Goal: Task Accomplishment & Management: Manage account settings

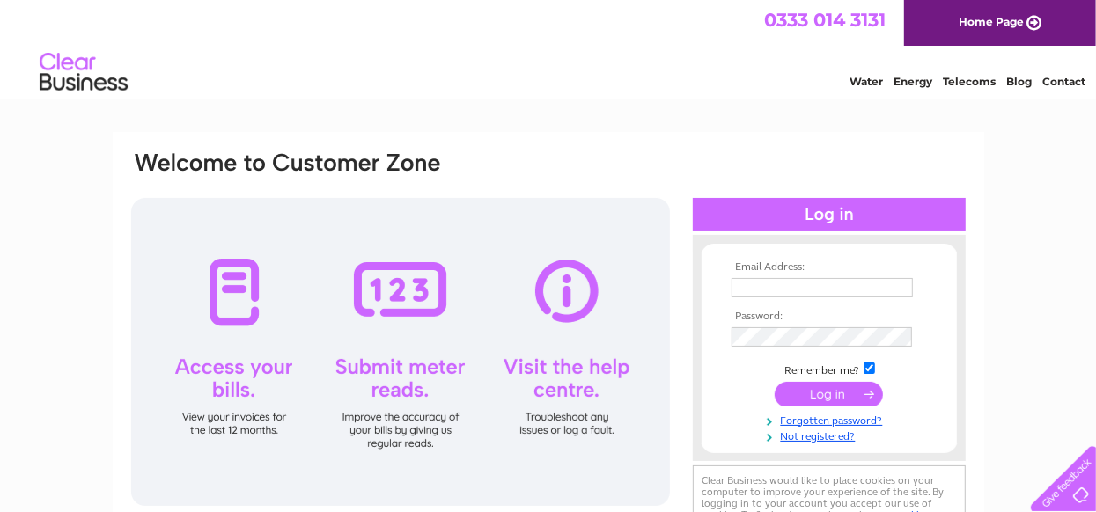
click at [755, 275] on td at bounding box center [829, 288] width 204 height 28
click at [755, 282] on input "text" at bounding box center [822, 288] width 183 height 21
type input "wakas.ali25@gmail.com"
click at [832, 389] on input "submit" at bounding box center [828, 394] width 108 height 25
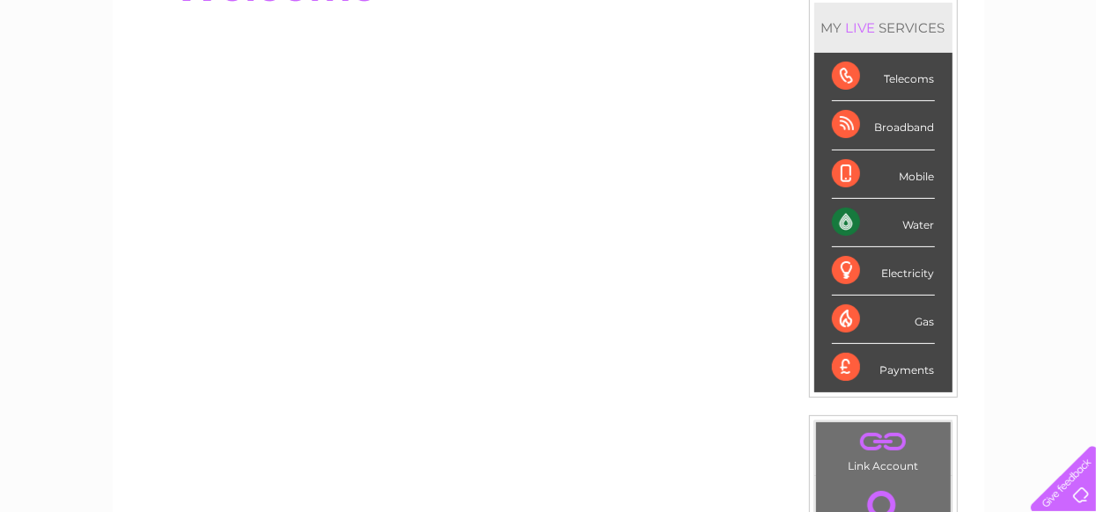
scroll to position [232, 0]
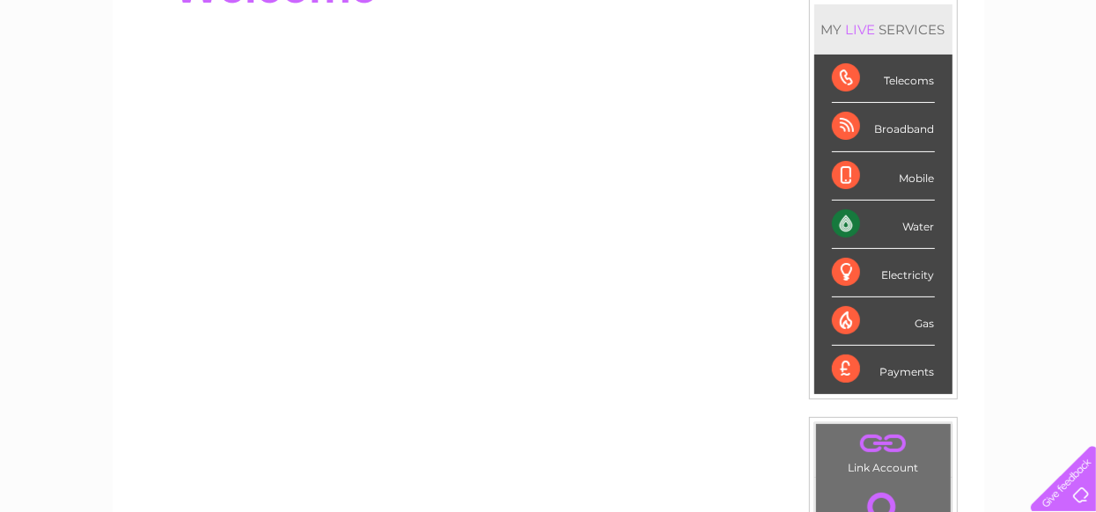
click at [849, 211] on div "Water" at bounding box center [883, 225] width 103 height 48
click at [912, 222] on div "Water" at bounding box center [883, 225] width 103 height 48
click at [843, 223] on div "Water" at bounding box center [883, 225] width 103 height 48
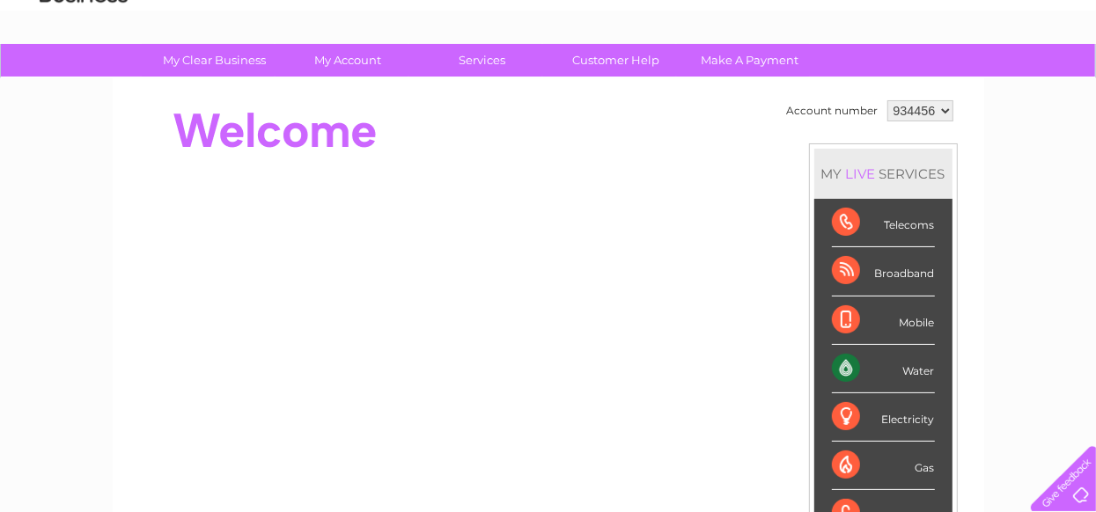
scroll to position [62, 0]
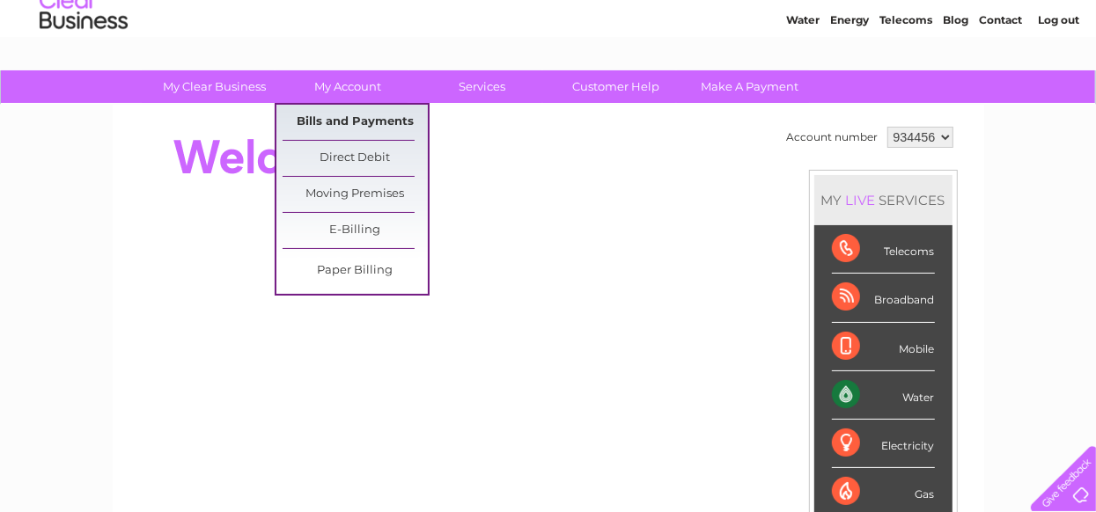
click at [379, 120] on link "Bills and Payments" at bounding box center [354, 122] width 145 height 35
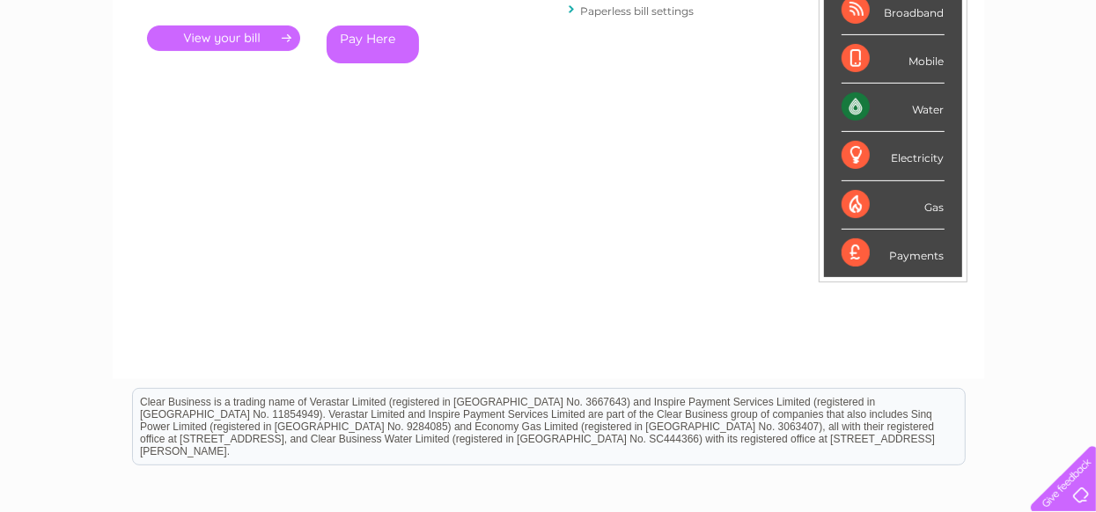
scroll to position [150, 0]
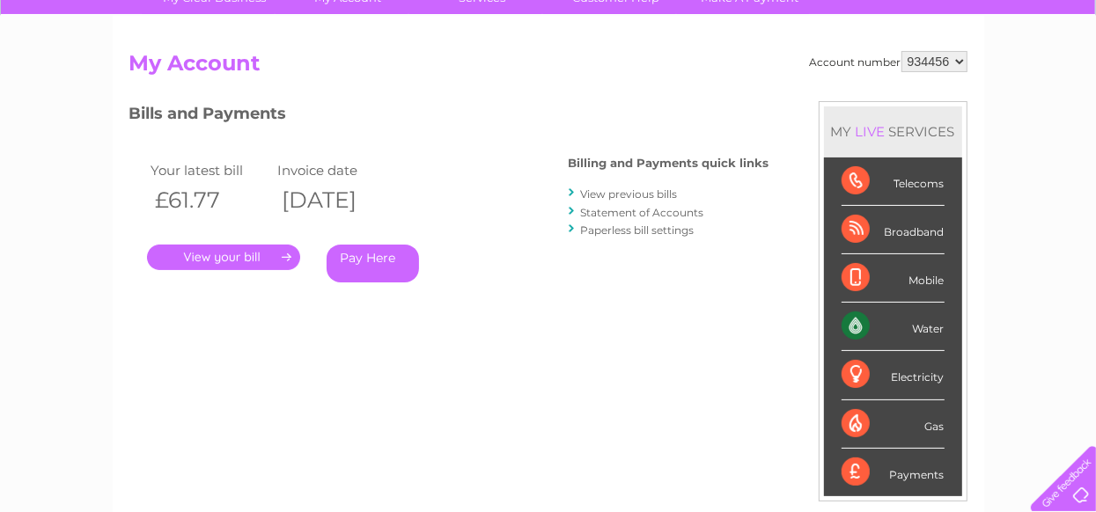
click at [265, 247] on link "." at bounding box center [223, 258] width 153 height 26
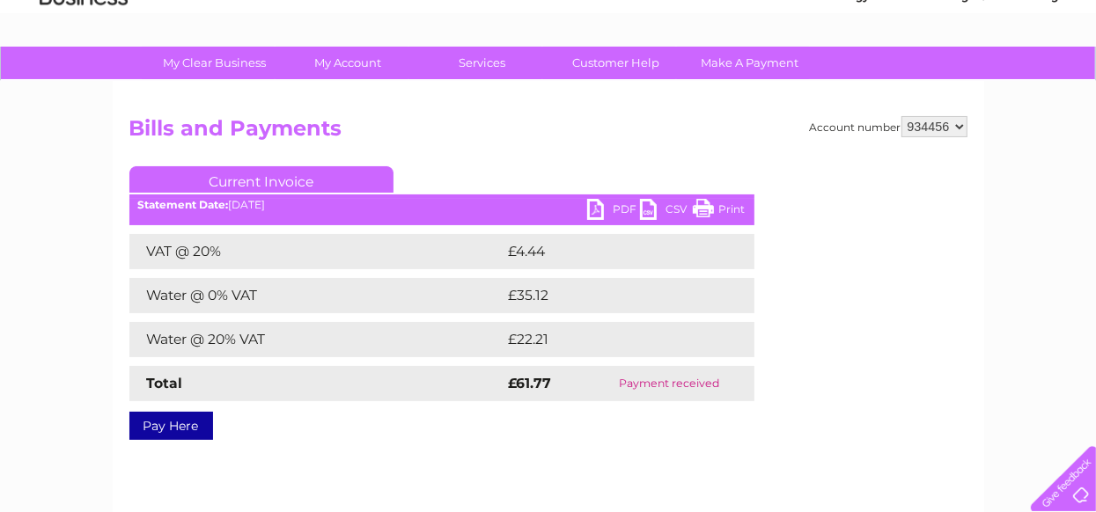
scroll to position [45, 0]
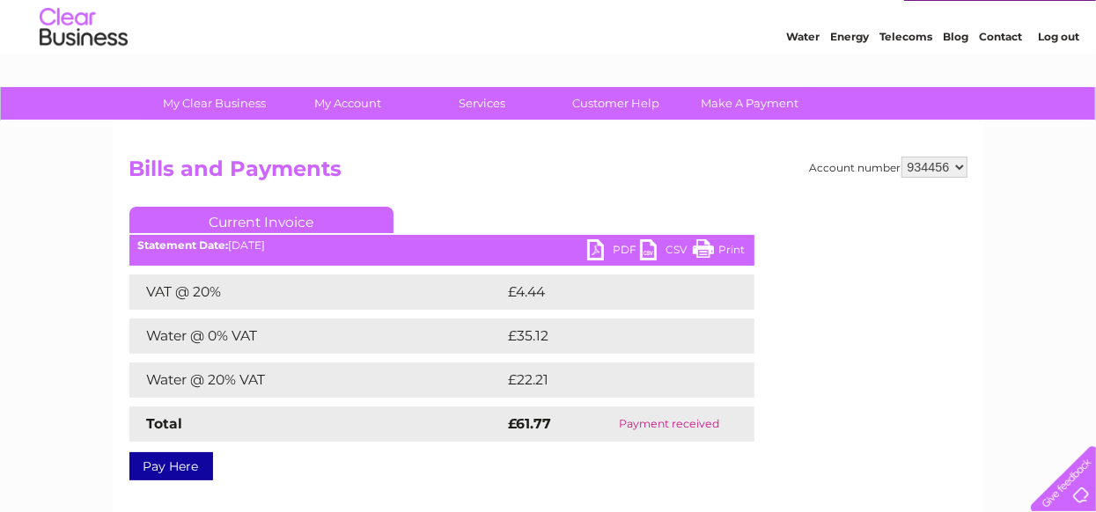
click at [605, 255] on link "PDF" at bounding box center [613, 252] width 53 height 26
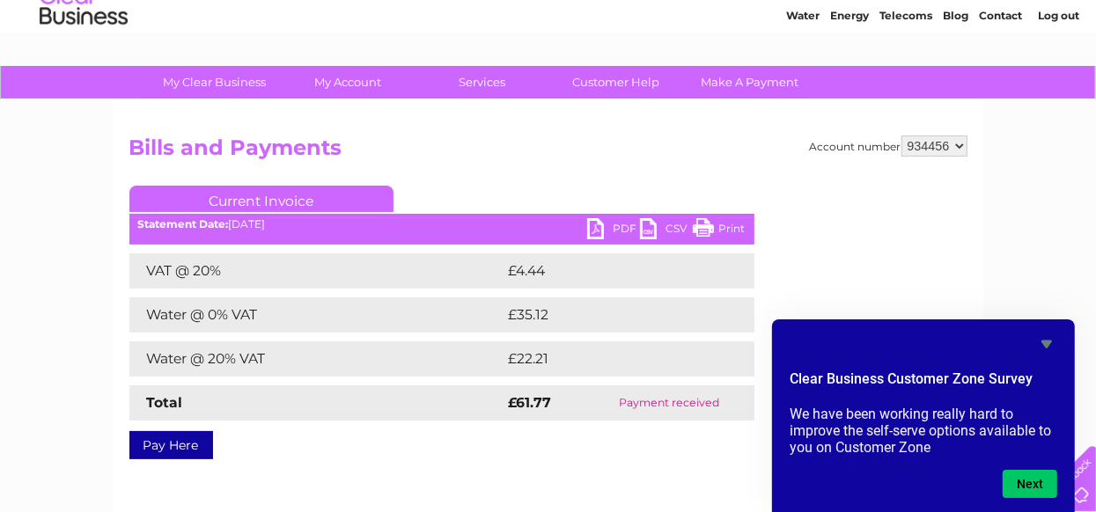
scroll to position [36, 0]
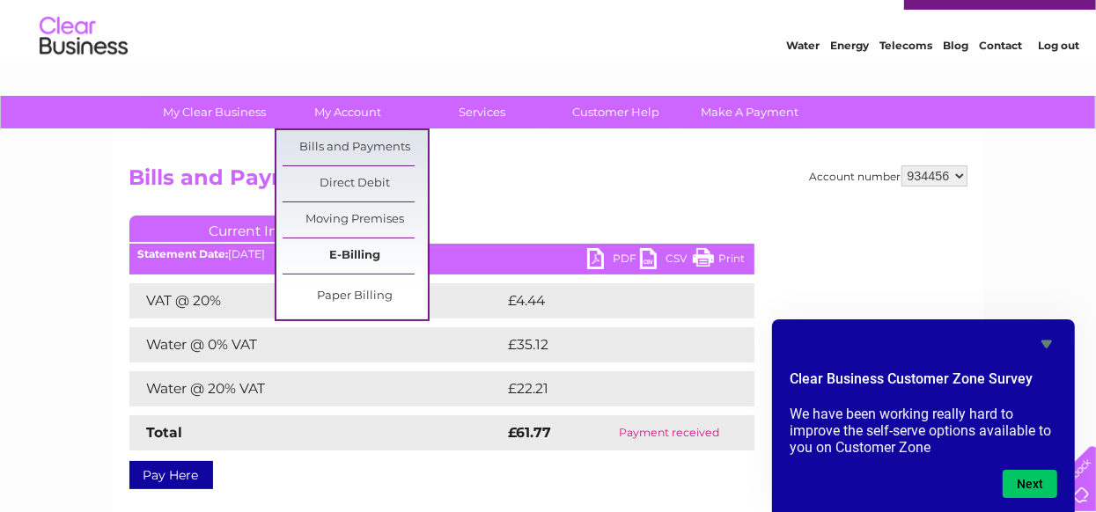
click at [354, 259] on link "E-Billing" at bounding box center [354, 255] width 145 height 35
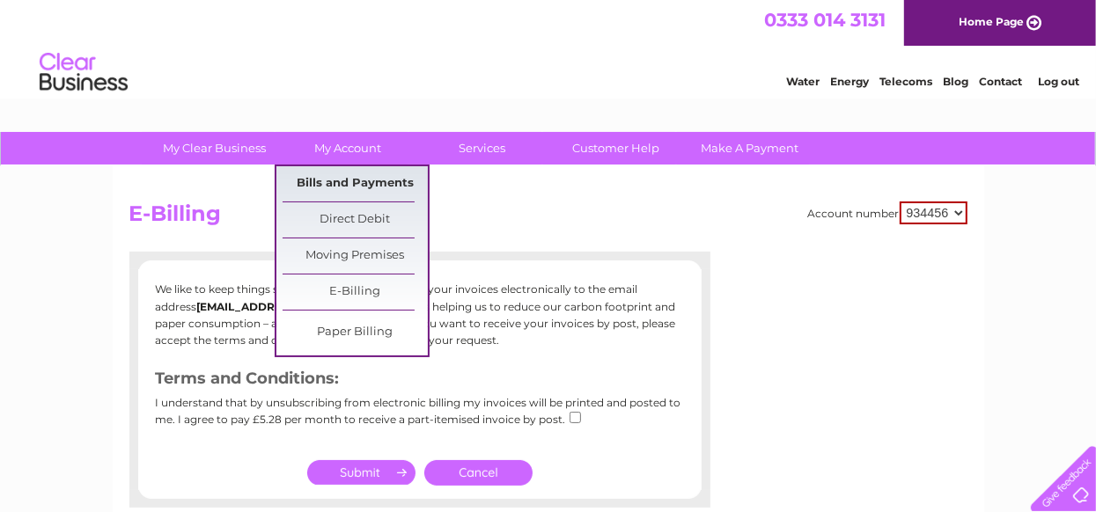
click at [355, 179] on link "Bills and Payments" at bounding box center [354, 183] width 145 height 35
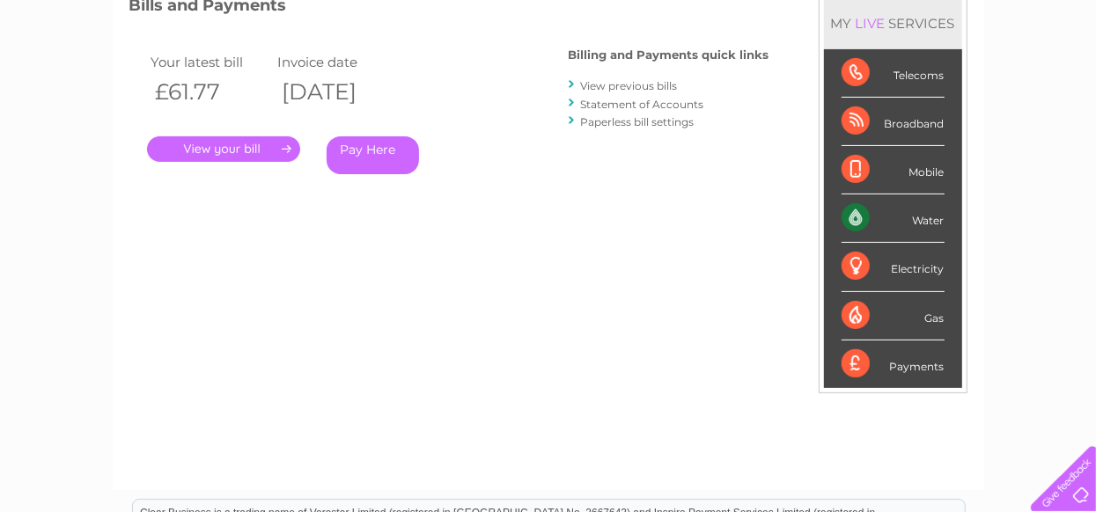
scroll to position [258, 0]
click at [636, 83] on link "View previous bills" at bounding box center [629, 86] width 97 height 13
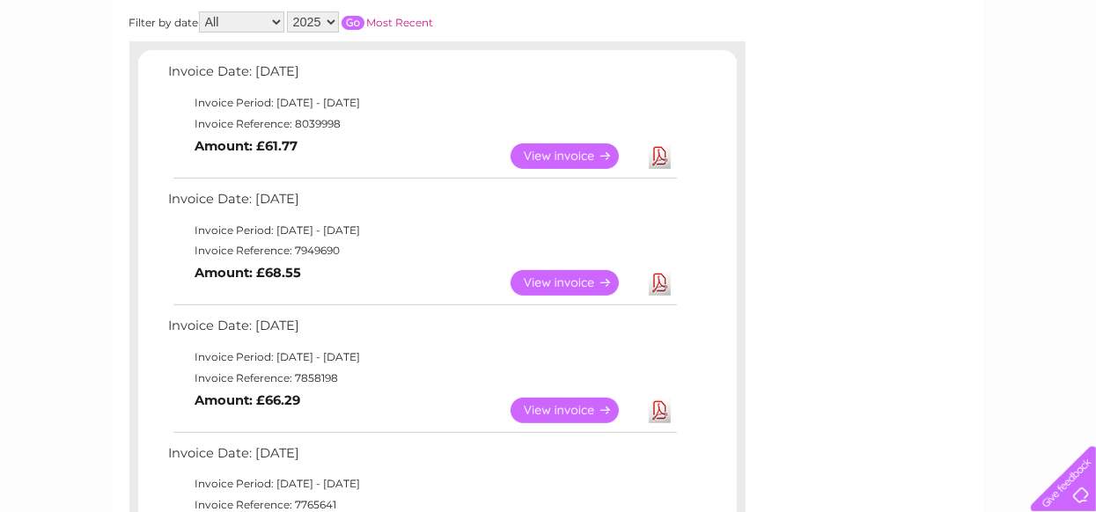
scroll to position [266, 0]
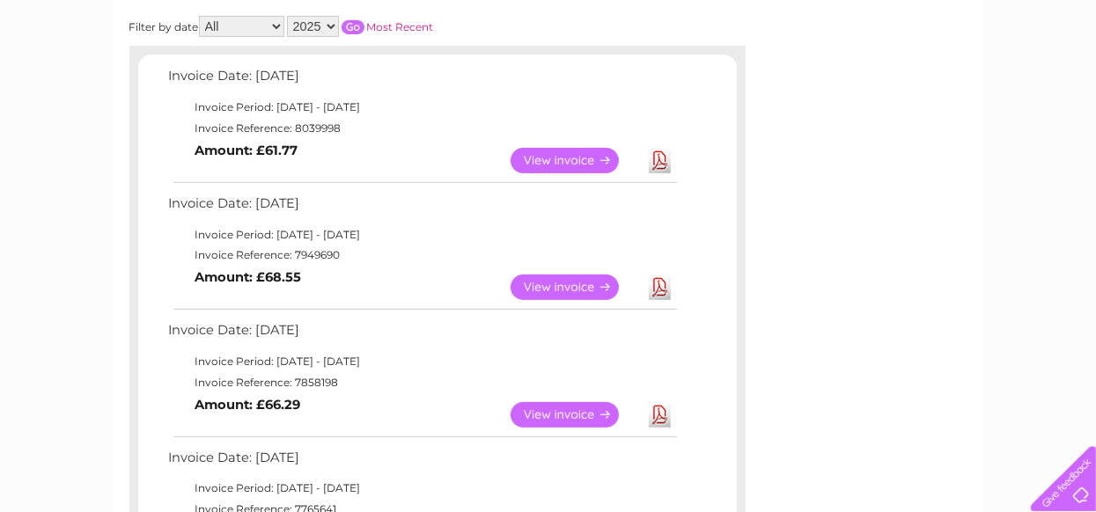
click at [653, 281] on link "Download" at bounding box center [660, 288] width 22 height 26
click at [553, 283] on link "View" at bounding box center [574, 288] width 129 height 26
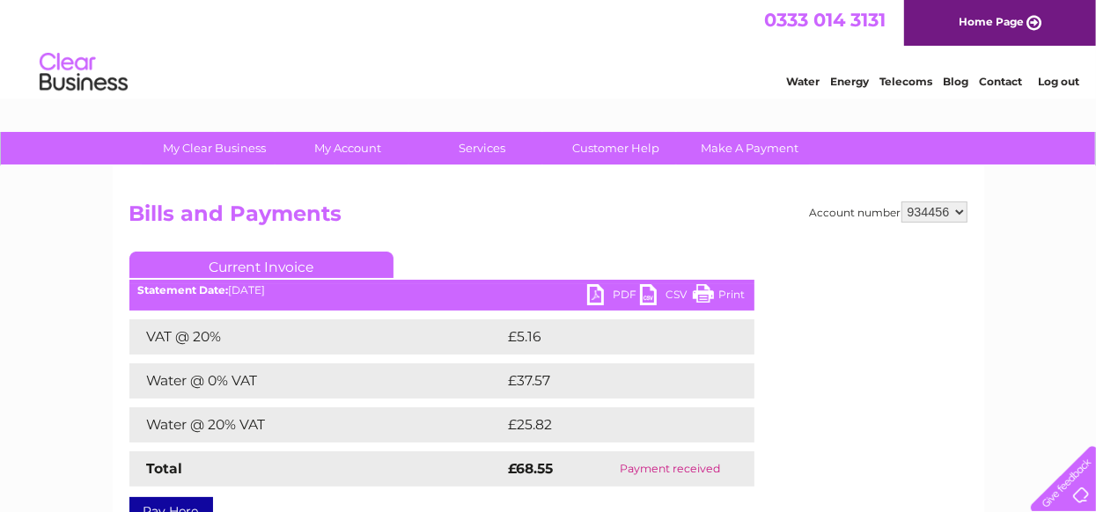
click at [716, 299] on link "Print" at bounding box center [719, 297] width 53 height 26
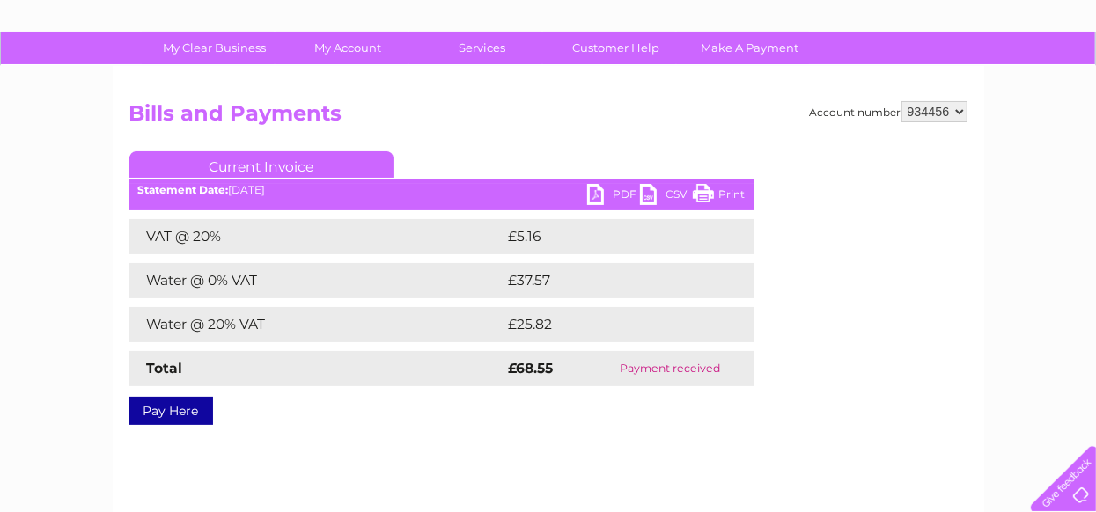
scroll to position [103, 0]
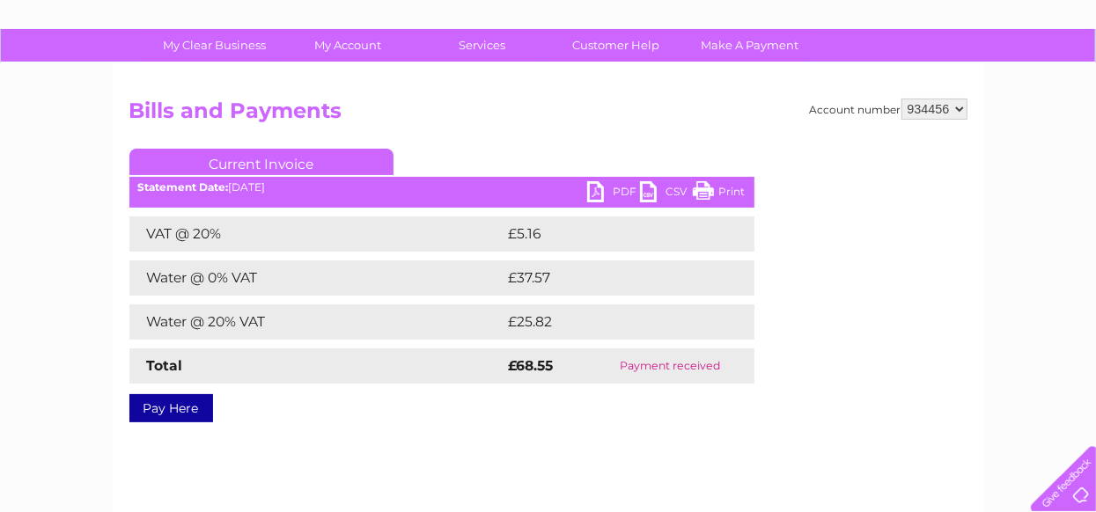
click at [593, 182] on link "PDF" at bounding box center [613, 194] width 53 height 26
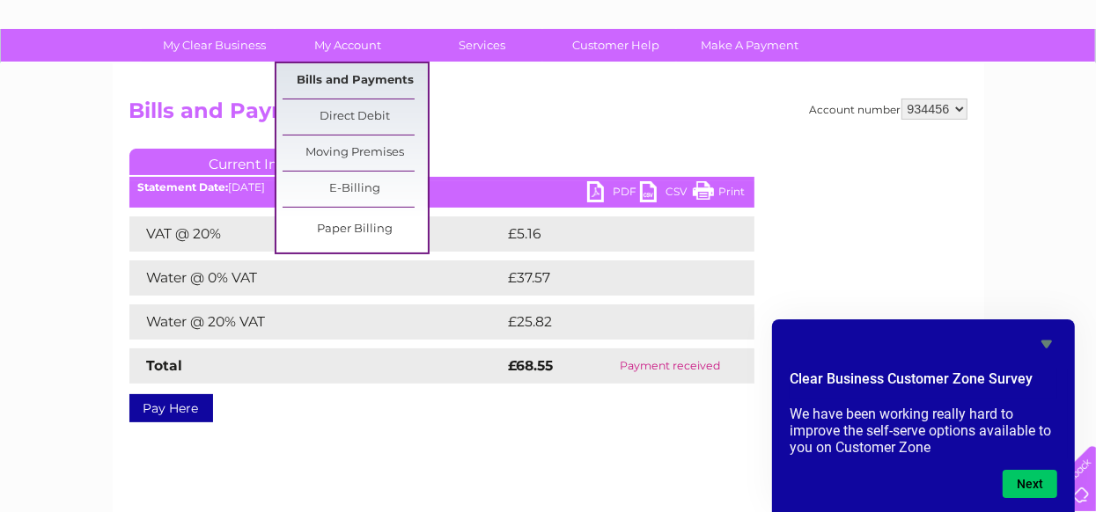
click at [388, 84] on link "Bills and Payments" at bounding box center [354, 80] width 145 height 35
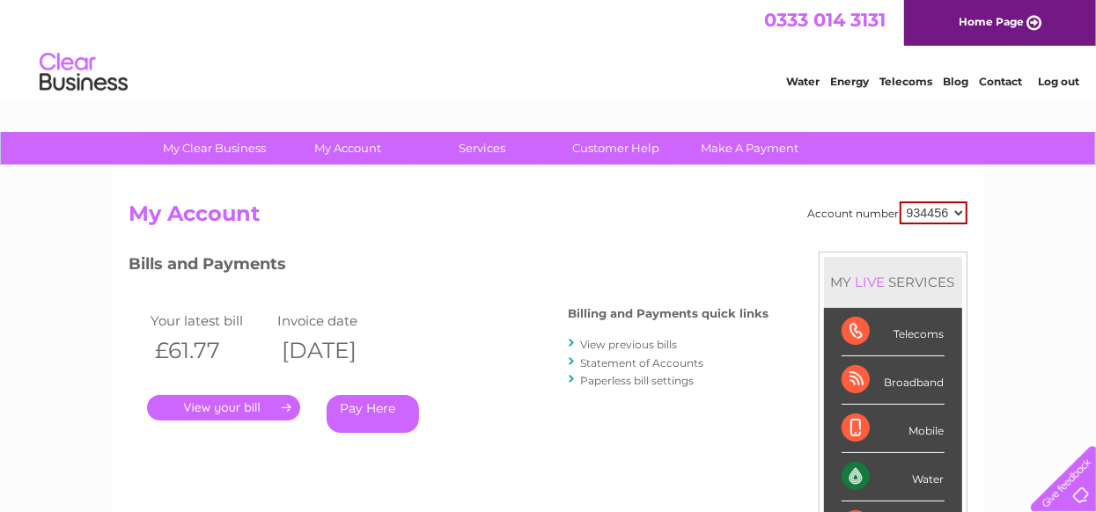
click at [597, 345] on link "View previous bills" at bounding box center [629, 344] width 97 height 13
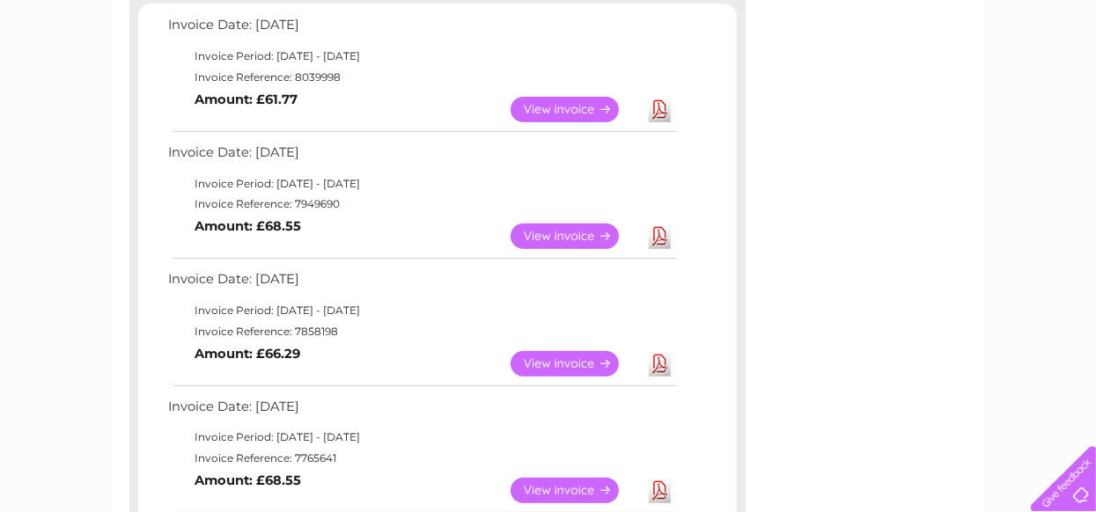
scroll to position [337, 0]
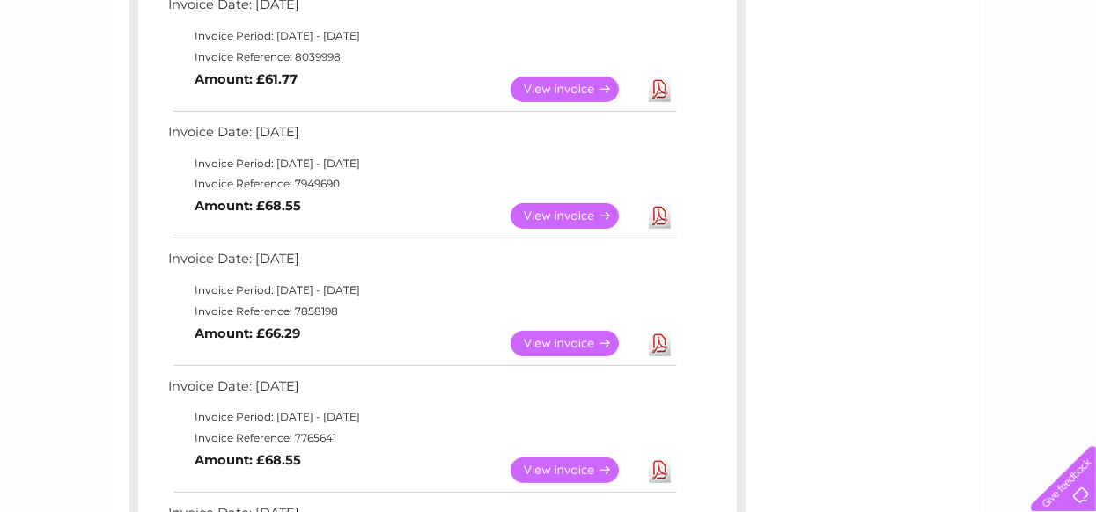
click at [658, 342] on link "Download" at bounding box center [660, 344] width 22 height 26
